Goal: Task Accomplishment & Management: Use online tool/utility

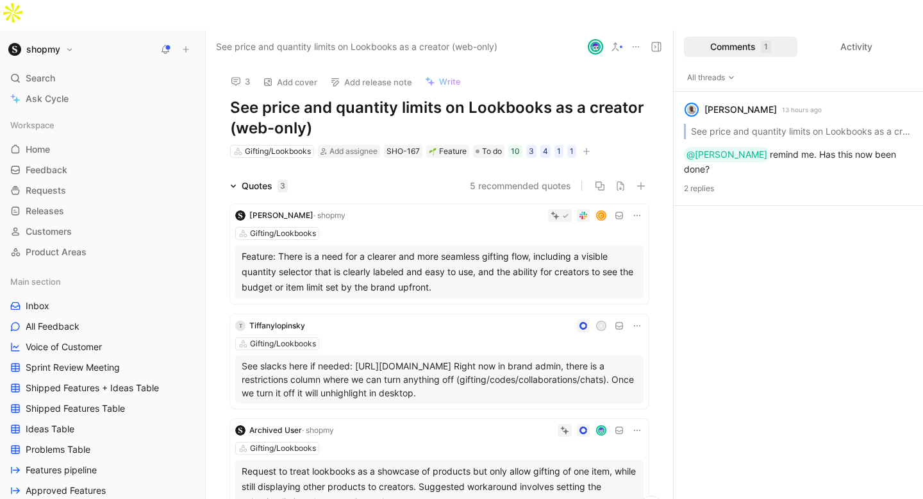
click at [244, 72] on button "3" at bounding box center [240, 81] width 31 height 18
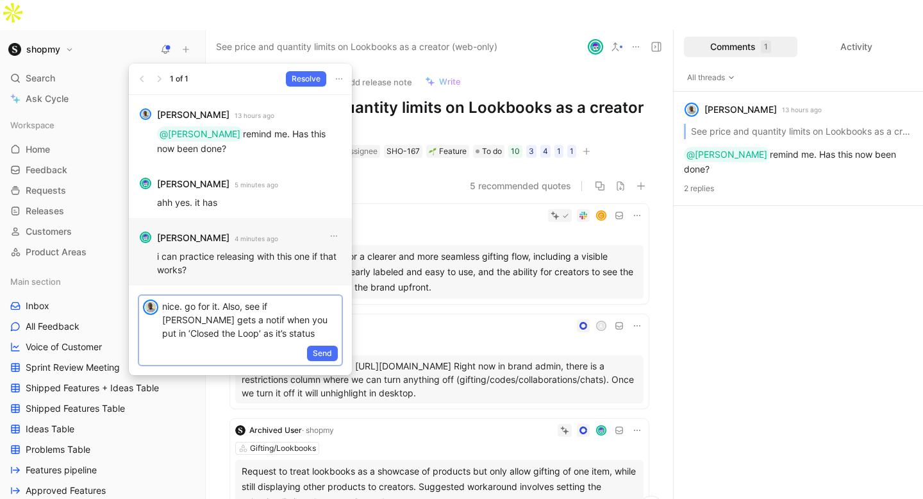
click at [233, 321] on p "nice. go for it. Also, see if [PERSON_NAME] gets a notif when you put in ‘Close…" at bounding box center [250, 319] width 176 height 40
click at [241, 321] on p "nice. go for it. Also, see if [PERSON_NAME] gets a notif when you put in ‘Close…" at bounding box center [250, 319] width 176 height 40
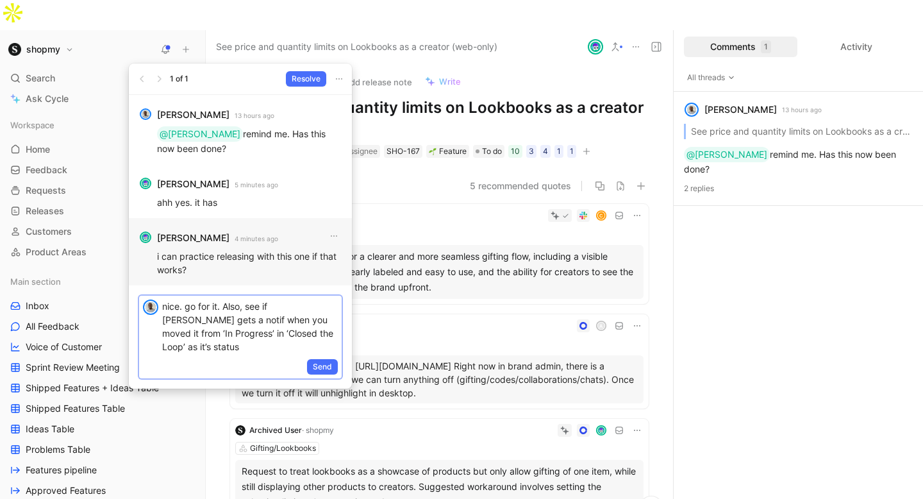
click at [207, 330] on p "nice. go for it. Also, see if [PERSON_NAME] gets a notif when you moved it from…" at bounding box center [250, 326] width 176 height 54
drag, startPoint x: 299, startPoint y: 319, endPoint x: 198, endPoint y: 329, distance: 101.2
click at [198, 329] on p "nice. go for it. Also, see if [PERSON_NAME] gets a notif when you moved it from…" at bounding box center [250, 326] width 176 height 54
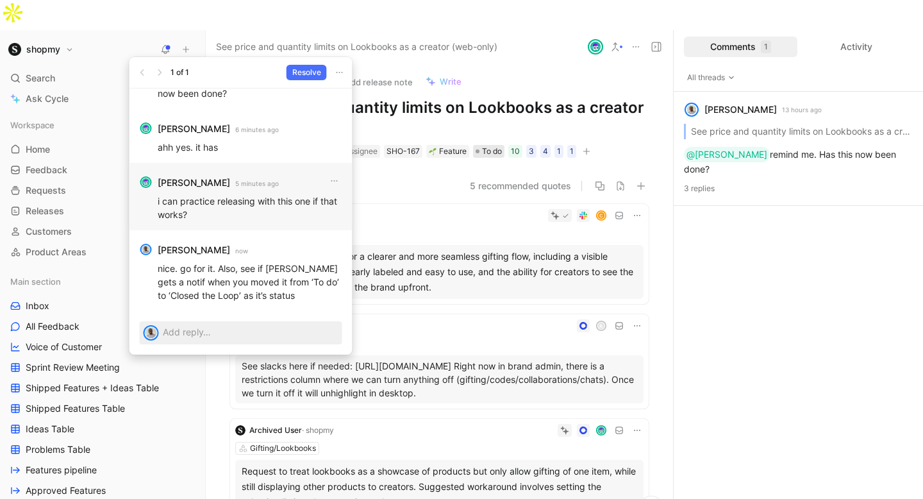
click at [492, 145] on span "To do" at bounding box center [492, 151] width 20 height 13
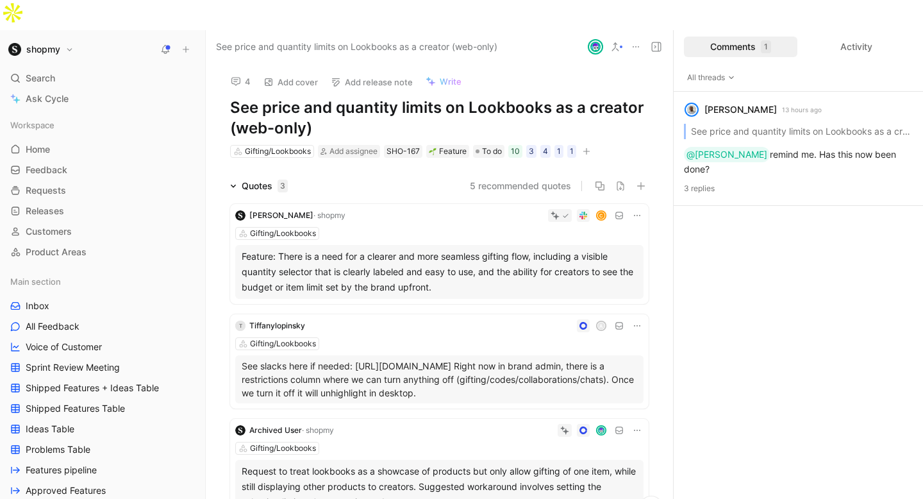
click at [239, 76] on icon at bounding box center [236, 81] width 10 height 10
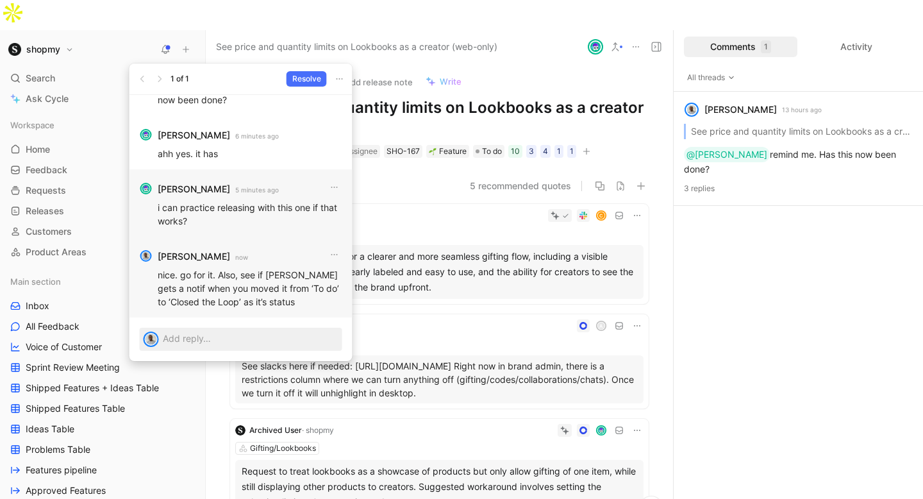
click at [265, 287] on p "nice. go for it. Also, see if [PERSON_NAME] gets a notif when you moved it from…" at bounding box center [250, 288] width 185 height 40
click at [337, 253] on icon "button" at bounding box center [335, 254] width 10 height 10
click at [326, 282] on span "Edit" at bounding box center [320, 281] width 16 height 11
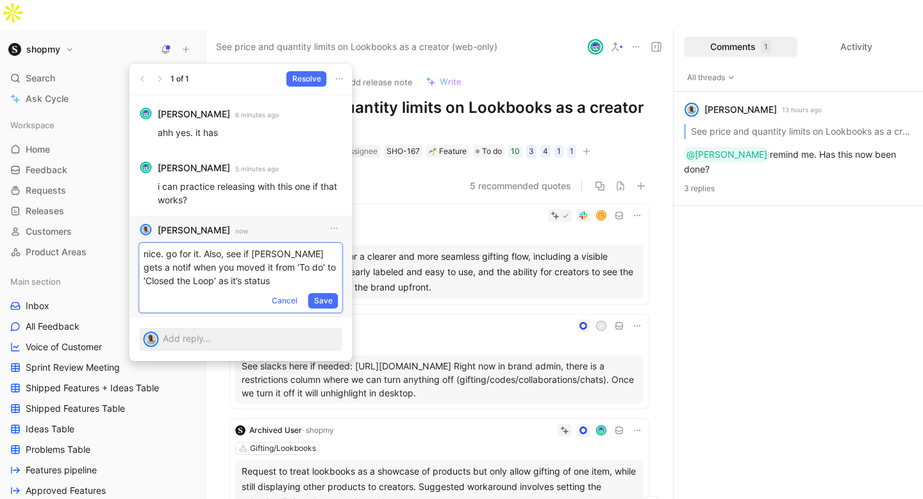
drag, startPoint x: 214, startPoint y: 282, endPoint x: 145, endPoint y: 281, distance: 69.3
click at [145, 281] on p "nice. go for it. Also, see if [PERSON_NAME] gets a notif when you moved it from…" at bounding box center [241, 267] width 195 height 40
click at [329, 303] on span "Save" at bounding box center [323, 300] width 19 height 13
